Goal: Task Accomplishment & Management: Manage account settings

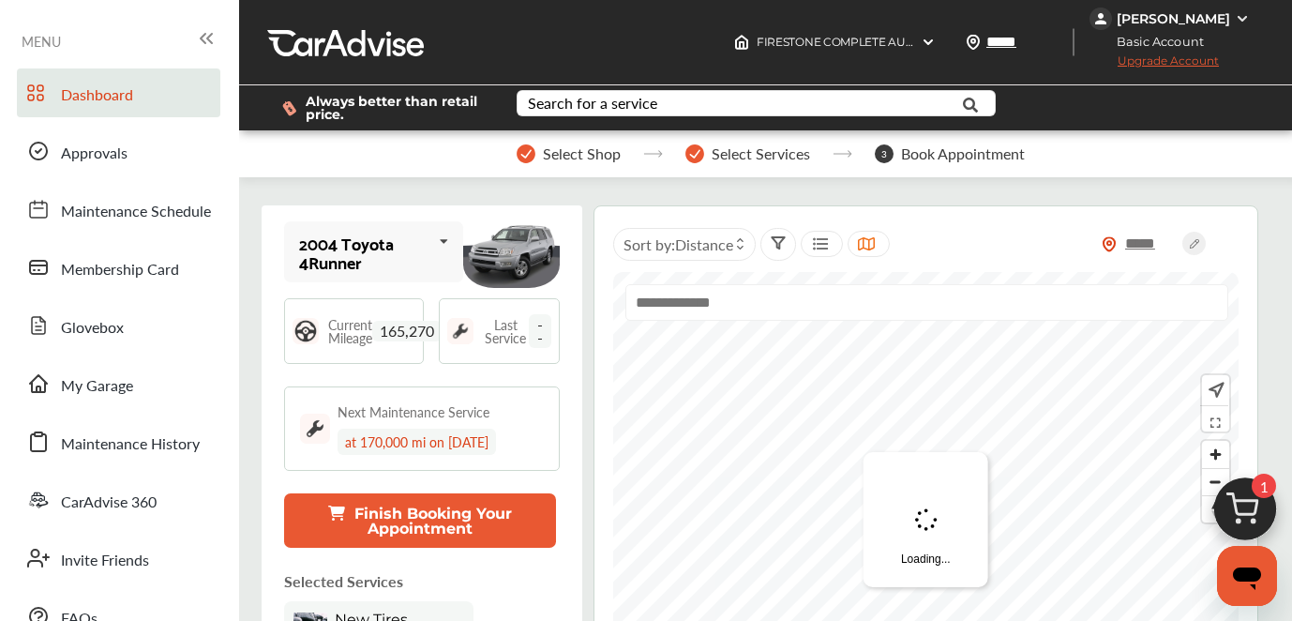
click at [1230, 21] on div "Amanda Hilliard" at bounding box center [1172, 19] width 165 height 23
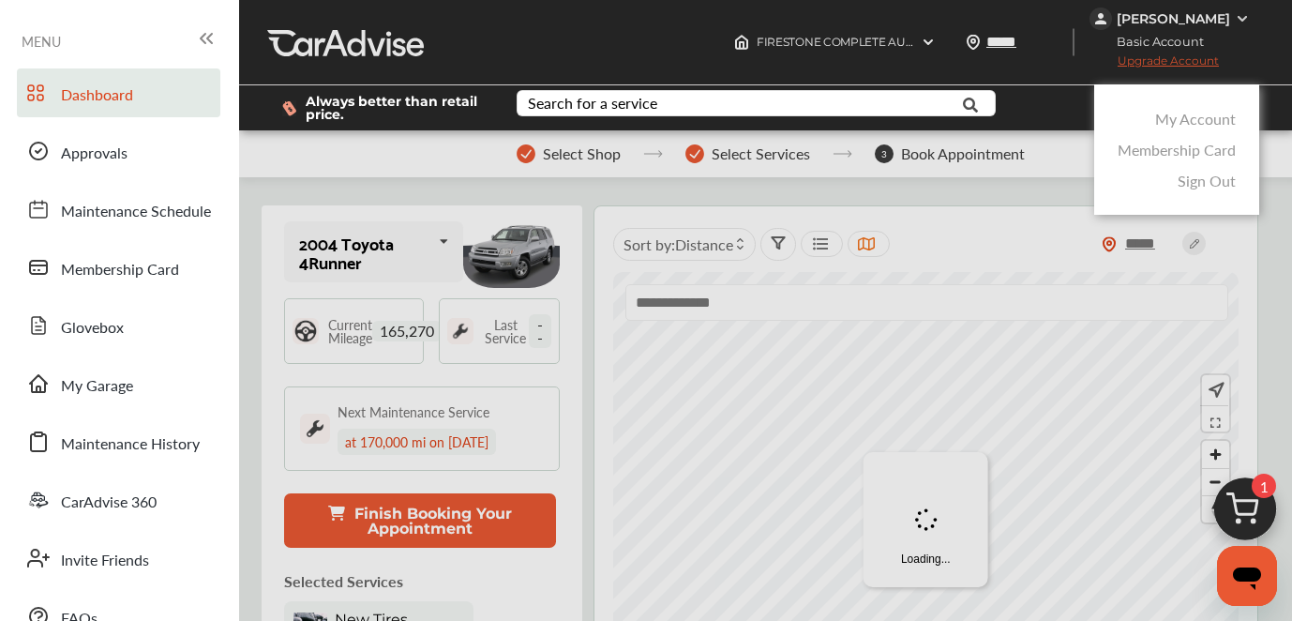
click at [1202, 177] on link "Sign Out" at bounding box center [1207, 181] width 58 height 22
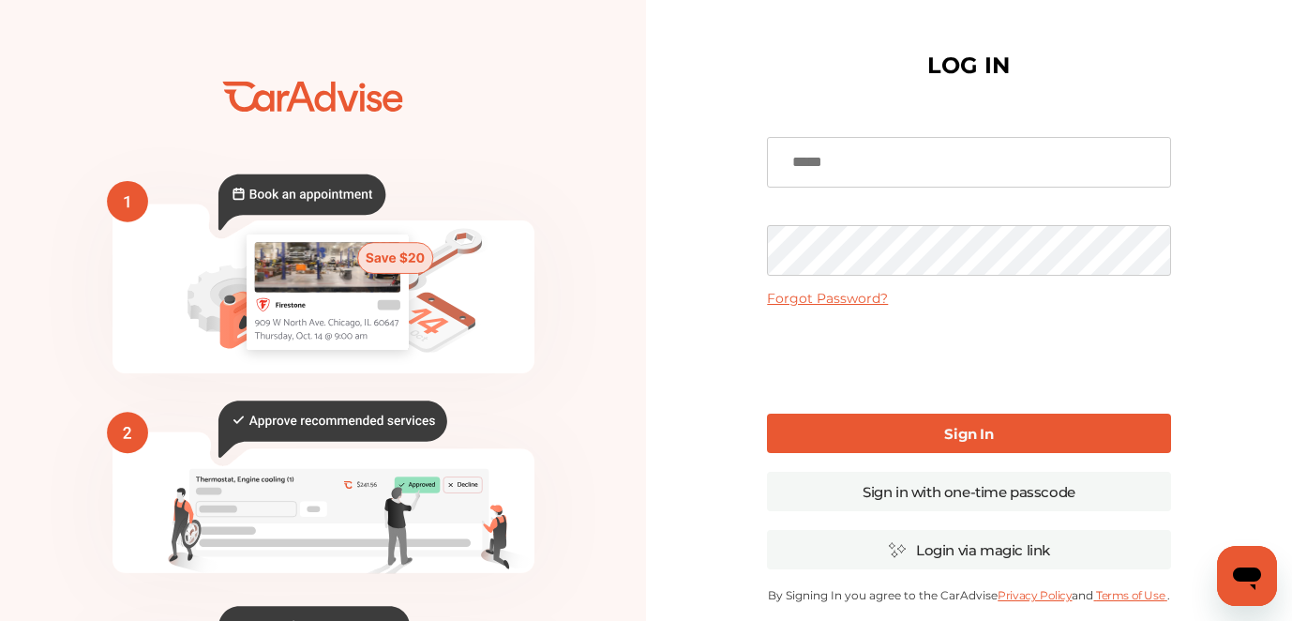
type input "**********"
